Goal: Navigation & Orientation: Find specific page/section

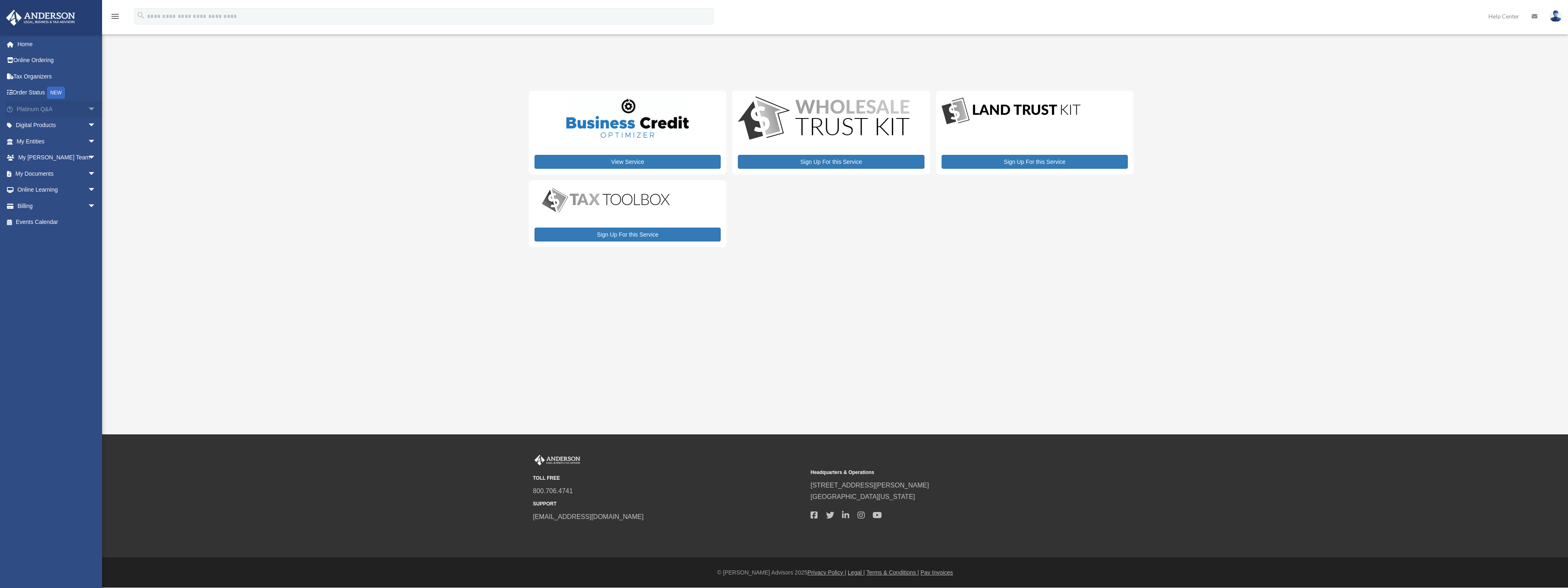
click at [29, 107] on link "Platinum Q&A arrow_drop_down" at bounding box center [57, 109] width 102 height 17
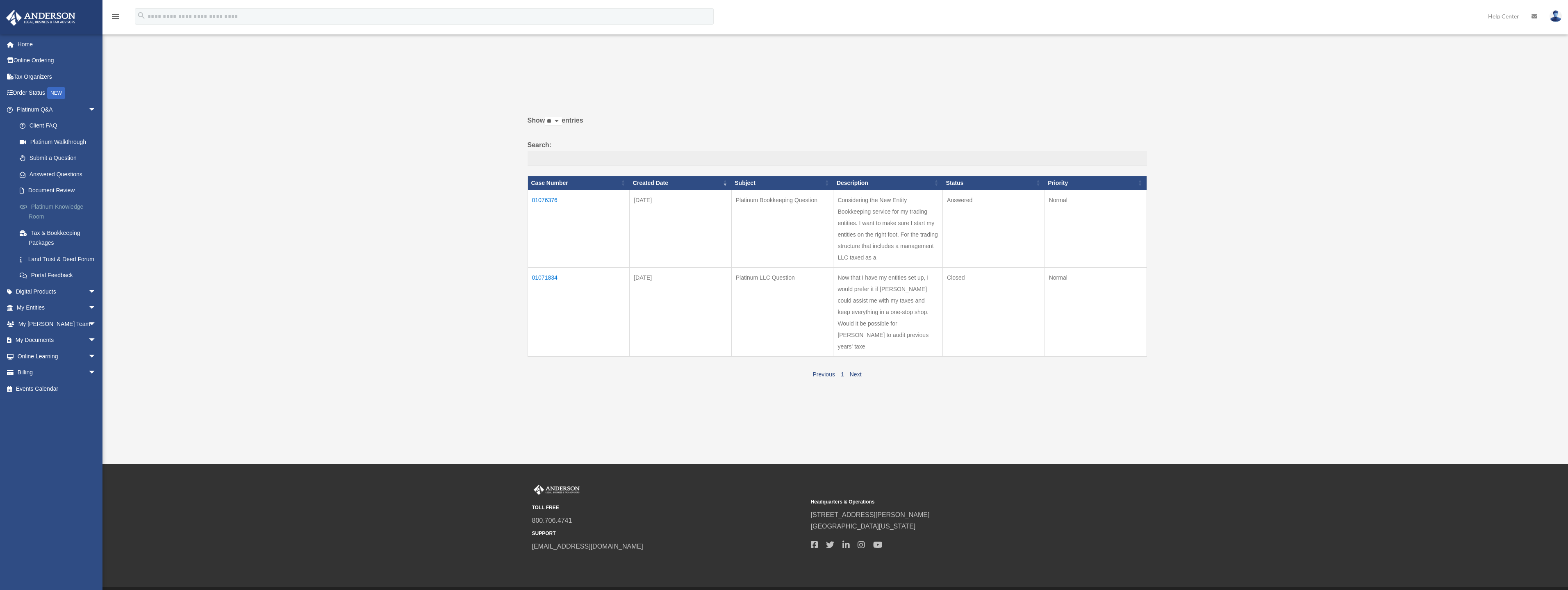
click at [42, 208] on link "Platinum Knowledge Room" at bounding box center [60, 211] width 97 height 26
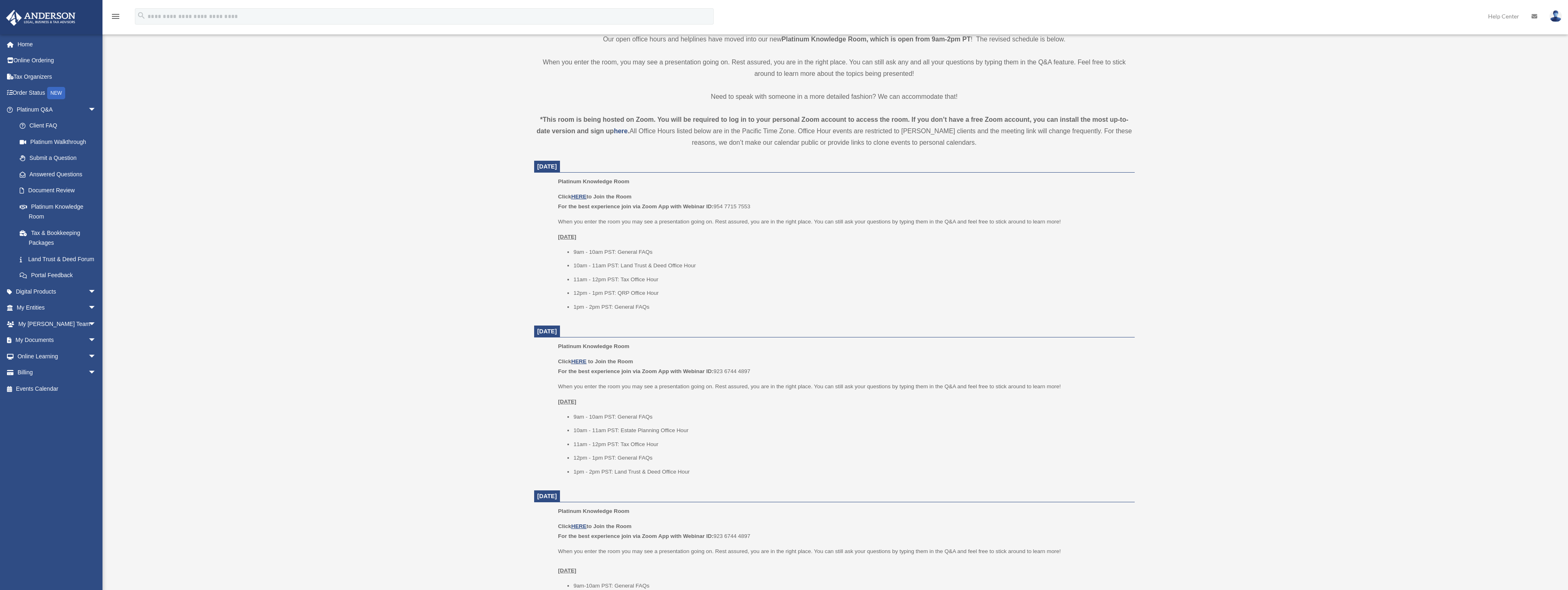
scroll to position [287, 0]
